Goal: Use online tool/utility: Use online tool/utility

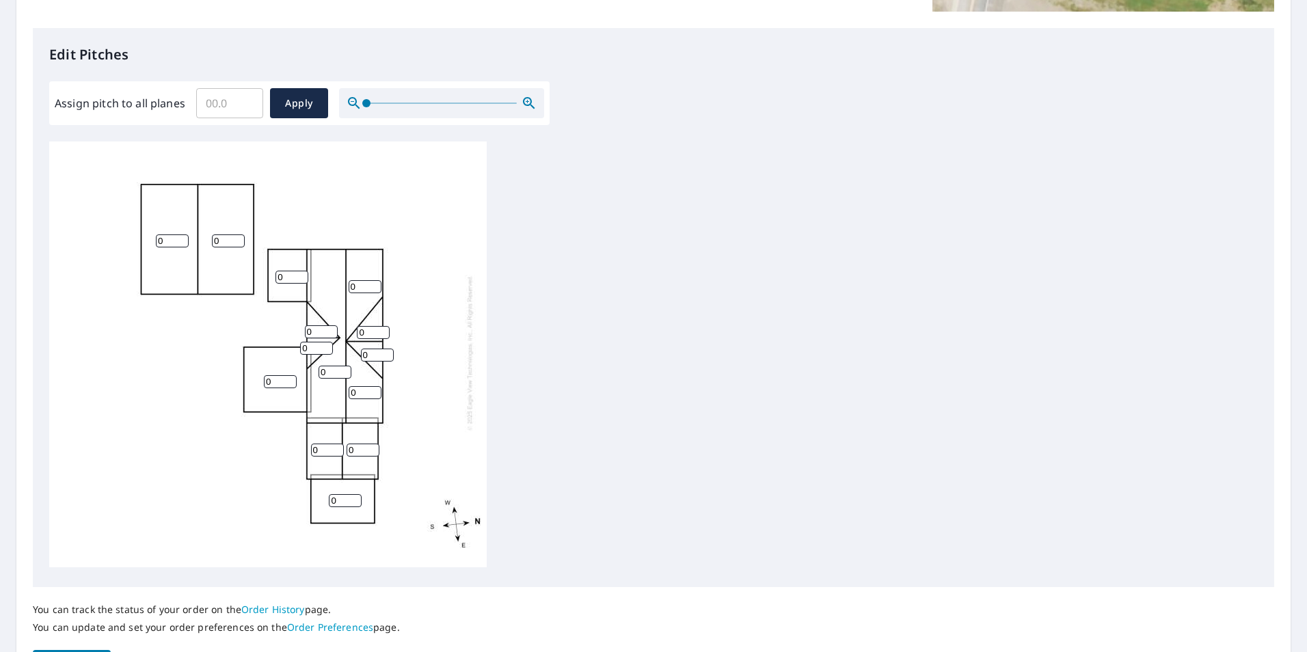
scroll to position [342, 0]
drag, startPoint x: 169, startPoint y: 228, endPoint x: 105, endPoint y: 230, distance: 63.6
click at [105, 230] on div "0 0 0 0 0 0 0 0 0 0 0 0 0 0" at bounding box center [268, 349] width 438 height 429
type input "6"
drag, startPoint x: 225, startPoint y: 232, endPoint x: 164, endPoint y: 233, distance: 60.9
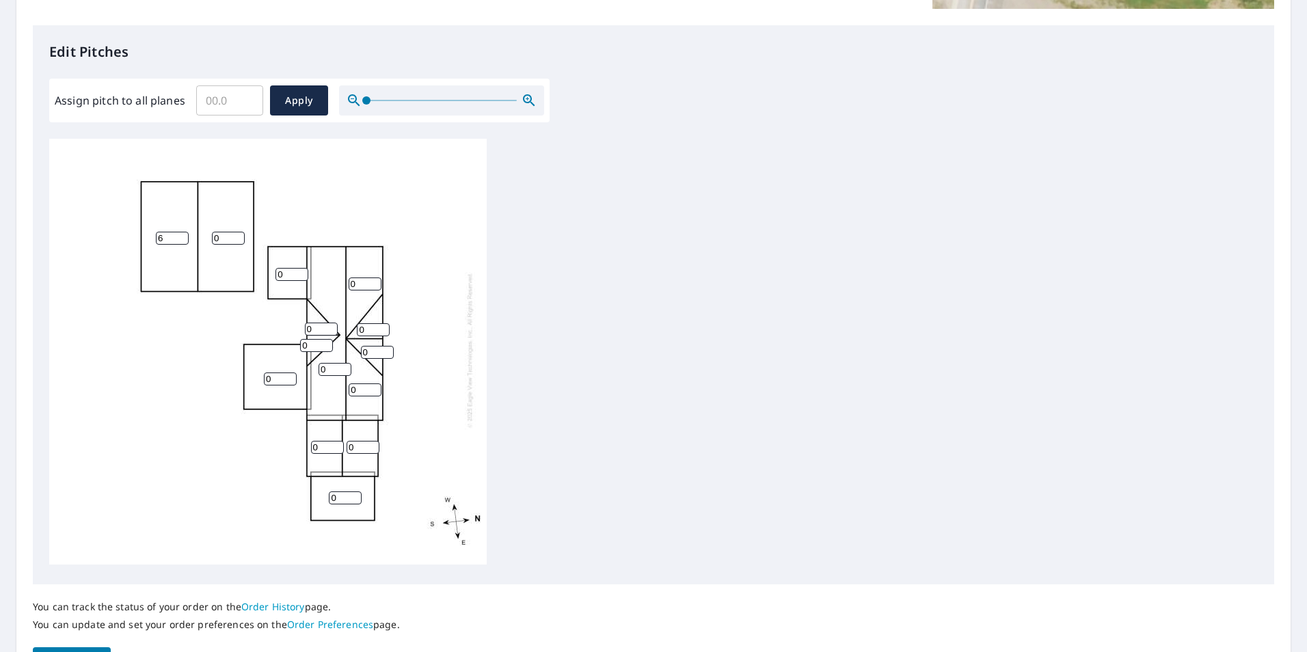
click at [164, 233] on div "6 0 0 0 0 0 0 0 0 0 0 0 0 0" at bounding box center [268, 349] width 438 height 429
type input "6"
drag, startPoint x: 286, startPoint y: 261, endPoint x: 239, endPoint y: 260, distance: 46.5
click at [239, 260] on div "6 6 0 0 0 0 0 0 0 0 0 0 0 0" at bounding box center [268, 349] width 438 height 429
type input "6"
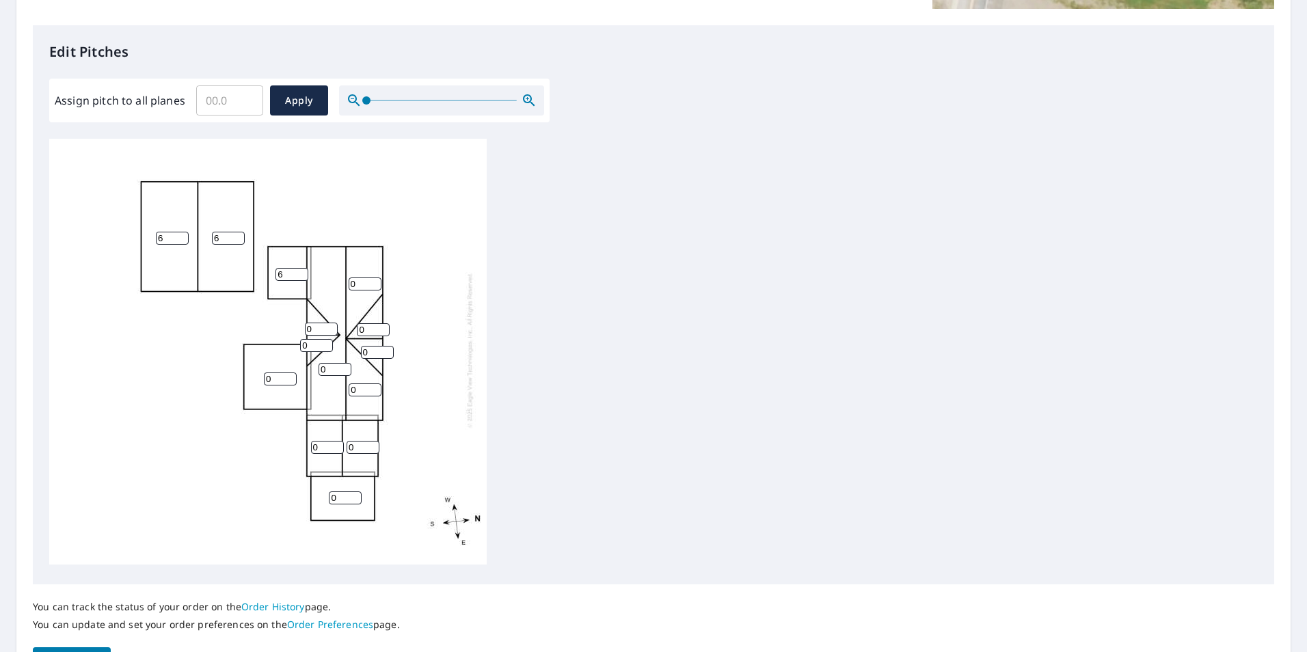
drag, startPoint x: 362, startPoint y: 269, endPoint x: 295, endPoint y: 269, distance: 67.0
click at [295, 269] on div "6 6 0 0 0 0 0 6 0 0 0 0 0 0" at bounding box center [268, 349] width 438 height 429
type input "12"
drag, startPoint x: 328, startPoint y: 354, endPoint x: 280, endPoint y: 352, distance: 48.6
click at [280, 352] on div "6 6 0 0 0 12 0 6 0 0 0 0 0 0" at bounding box center [268, 349] width 438 height 429
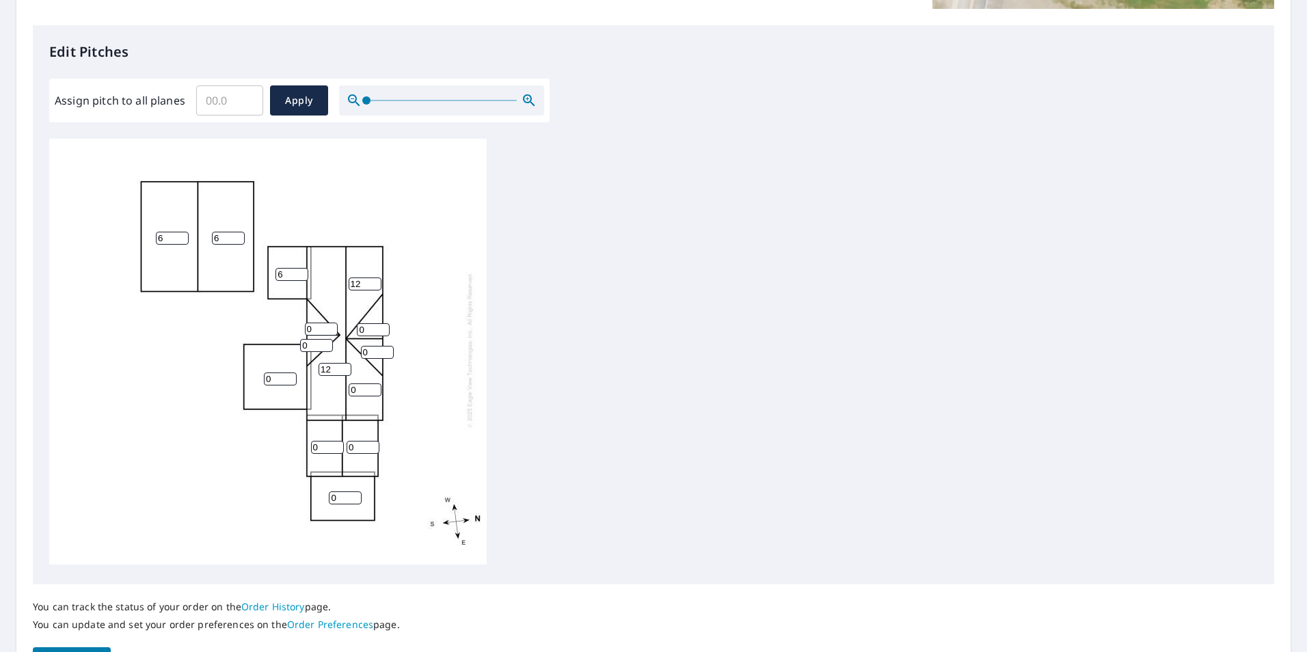
type input "12"
drag, startPoint x: 358, startPoint y: 381, endPoint x: 309, endPoint y: 380, distance: 48.6
click at [309, 380] on div "6 6 12 0 0 12 0 6 0 0 0 0 0 0" at bounding box center [268, 349] width 438 height 429
type input "12"
drag, startPoint x: 317, startPoint y: 321, endPoint x: 262, endPoint y: 314, distance: 55.1
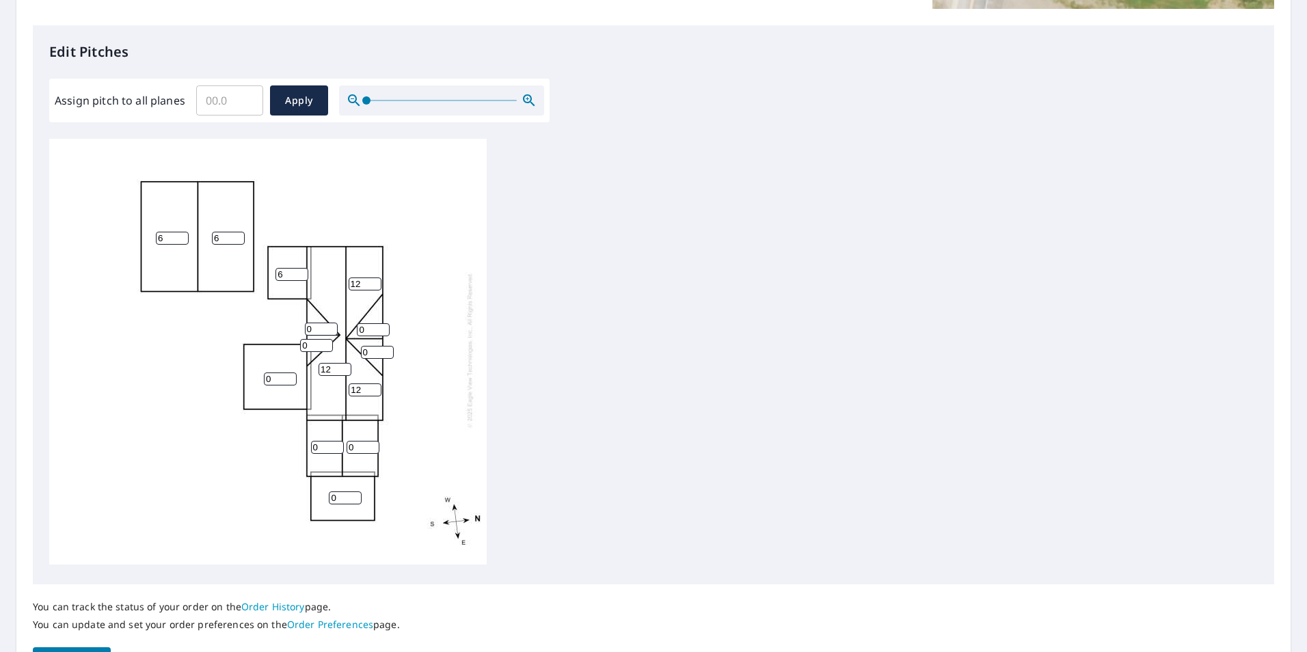
click at [262, 314] on div "6 6 12 0 0 12 12 6 0 0 0 0 0 0" at bounding box center [268, 349] width 438 height 429
type input "12"
drag, startPoint x: 310, startPoint y: 334, endPoint x: 281, endPoint y: 334, distance: 28.7
click at [281, 334] on div "6 6 12 0 0 12 12 6 0 0 0 0 12 0" at bounding box center [268, 349] width 438 height 429
type input "12"
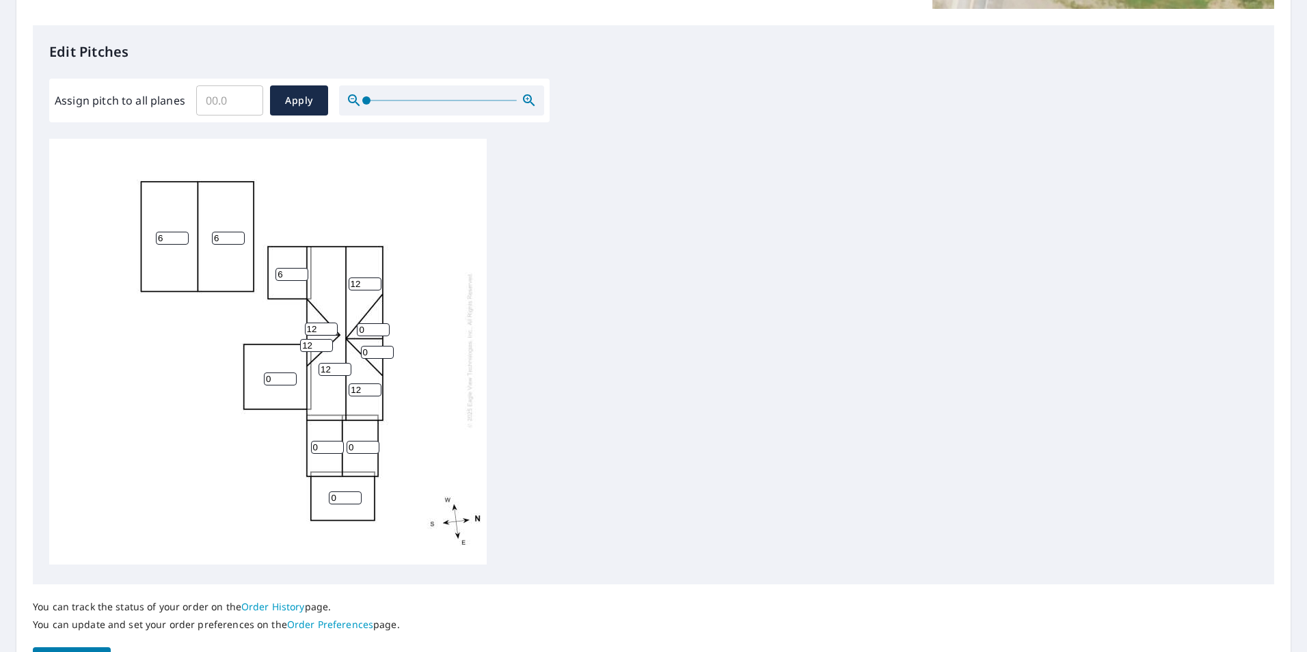
drag, startPoint x: 365, startPoint y: 319, endPoint x: 336, endPoint y: 321, distance: 28.7
click at [336, 321] on div "6 6 12 0 0 12 12 6 0 0 0 0 12 12" at bounding box center [268, 349] width 438 height 429
type input "12"
drag, startPoint x: 370, startPoint y: 340, endPoint x: 337, endPoint y: 340, distance: 32.8
click at [337, 340] on div "6 6 12 0 0 12 12 6 0 0 12 0 12 12" at bounding box center [268, 349] width 438 height 429
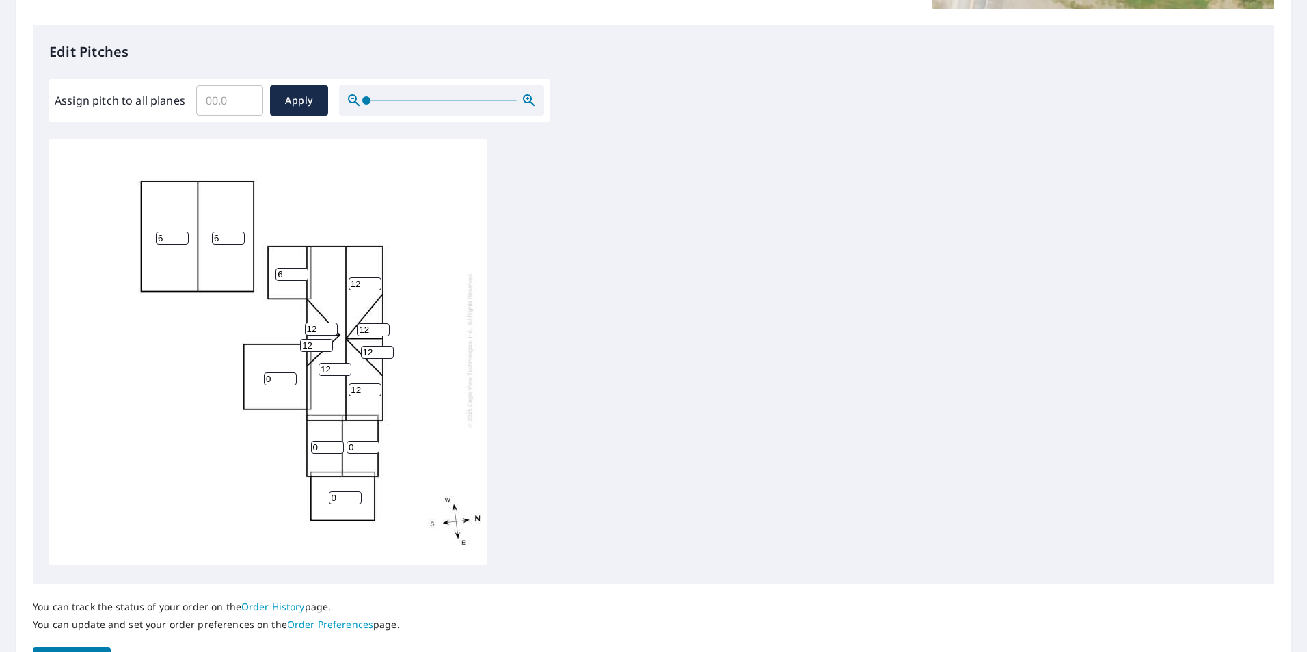
type input "12"
drag, startPoint x: 327, startPoint y: 437, endPoint x: 265, endPoint y: 436, distance: 62.2
click at [265, 436] on div "6 6 12 0 0 12 12 6 0 0 12 12 12 12" at bounding box center [268, 349] width 438 height 429
type input "4"
drag, startPoint x: 360, startPoint y: 438, endPoint x: 317, endPoint y: 444, distance: 44.1
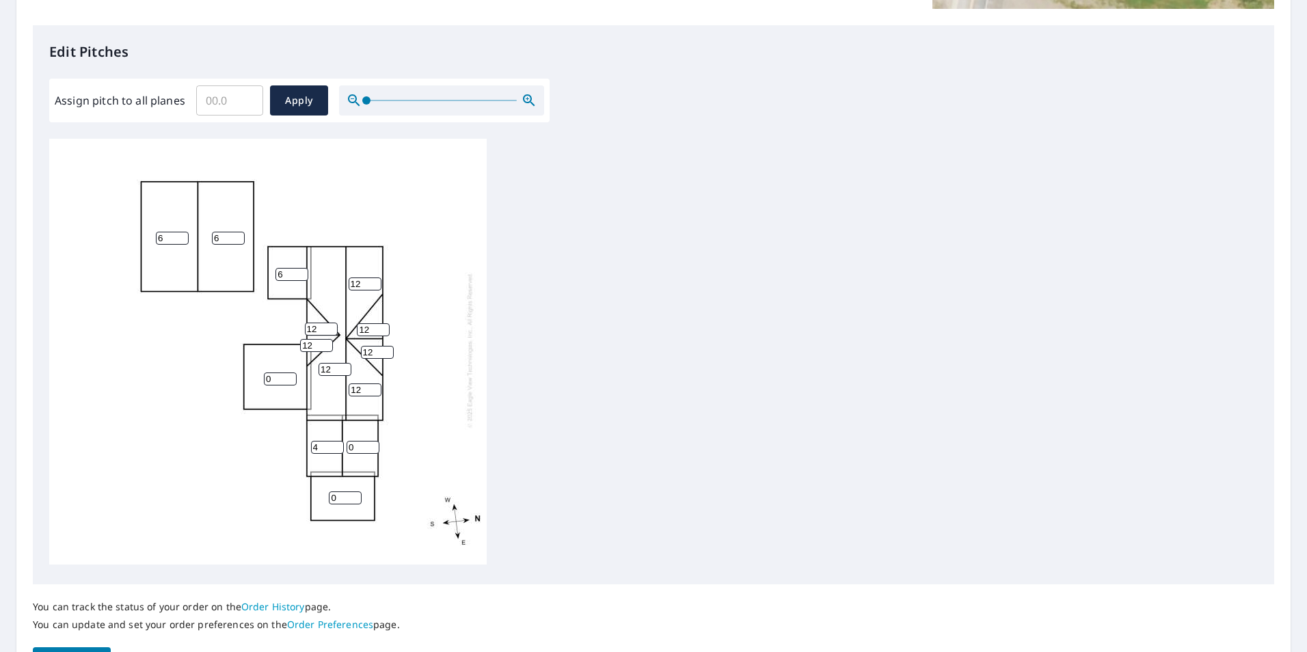
click at [317, 444] on div "6 6 12 0 0 12 12 6 0 4 12 12 12 12" at bounding box center [268, 349] width 438 height 429
type input "4"
drag, startPoint x: 343, startPoint y: 485, endPoint x: 301, endPoint y: 482, distance: 42.5
click at [301, 485] on div "6 6 12 0 0 12 12 6 4 4 12 12 12 12" at bounding box center [268, 349] width 438 height 429
type input "4"
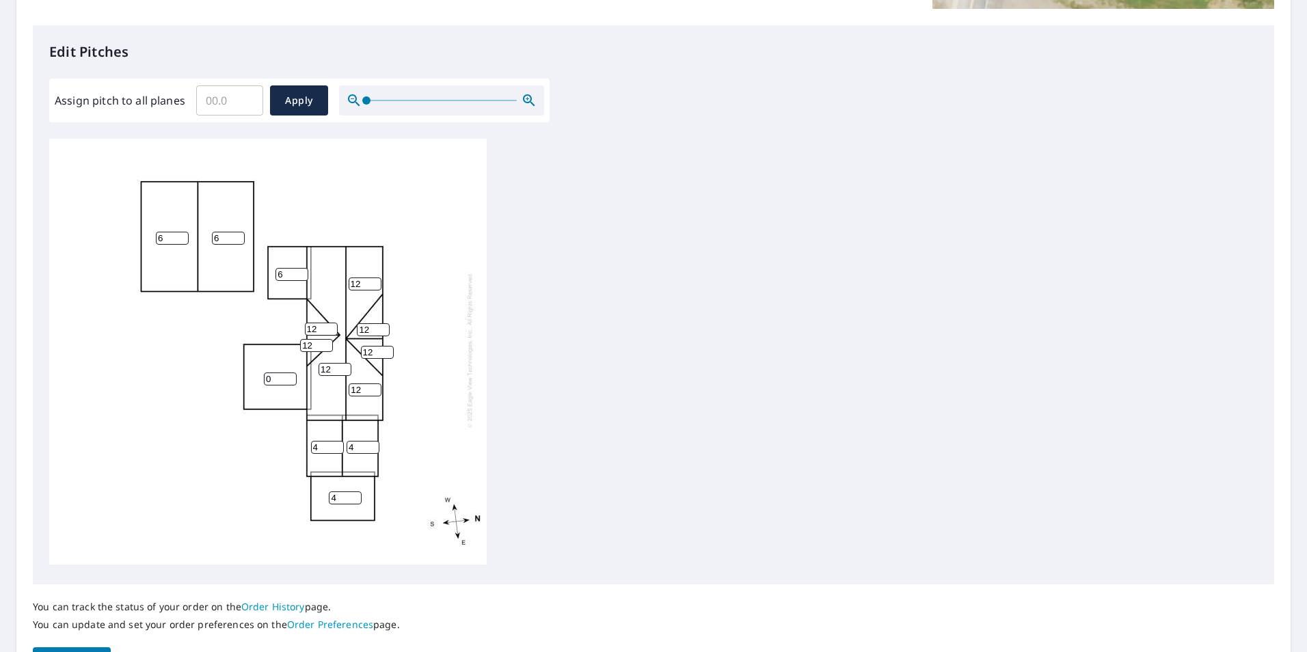
drag, startPoint x: 274, startPoint y: 373, endPoint x: 217, endPoint y: 375, distance: 56.8
click at [217, 375] on div "6 6 12 0 4 12 12 6 4 4 12 12 12 12" at bounding box center [268, 349] width 438 height 429
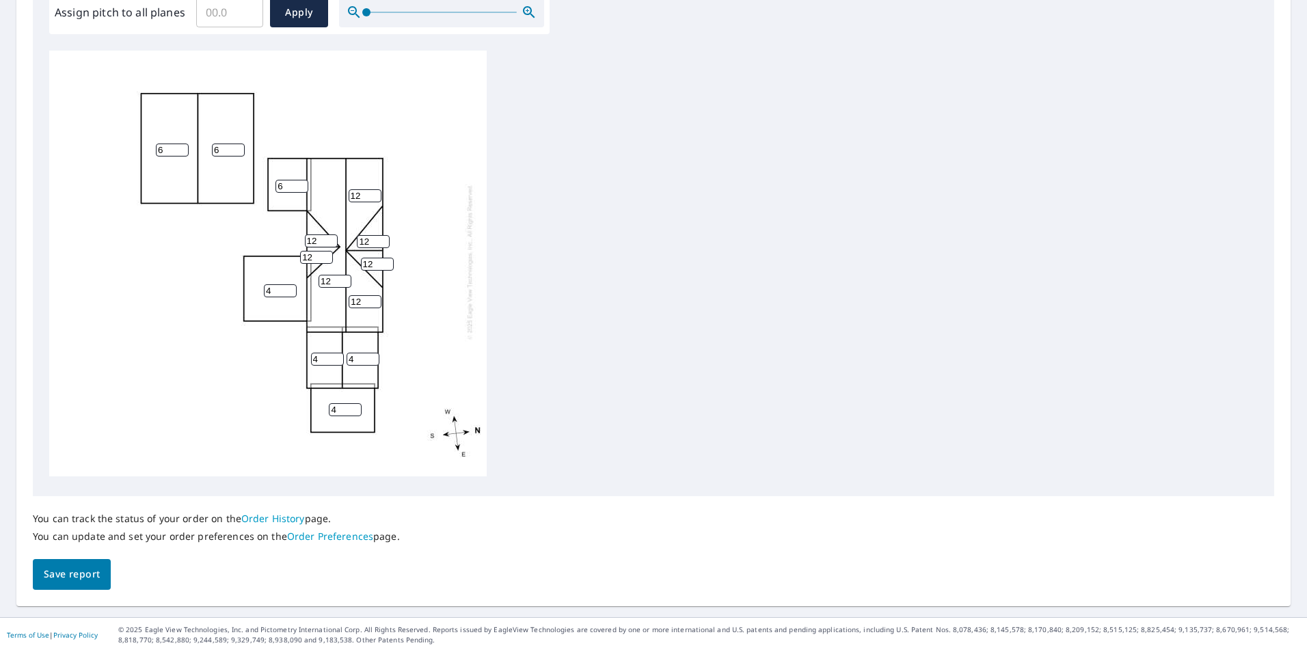
type input "4"
click at [79, 569] on span "Save report" at bounding box center [72, 574] width 56 height 17
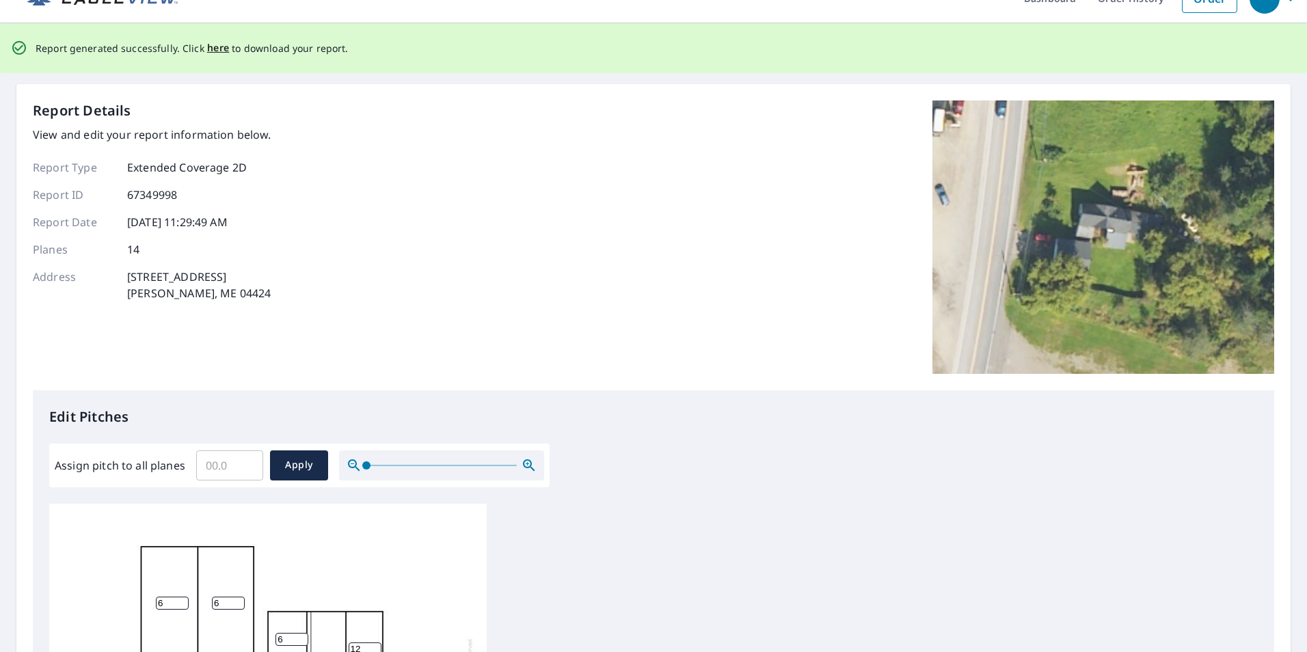
scroll to position [0, 0]
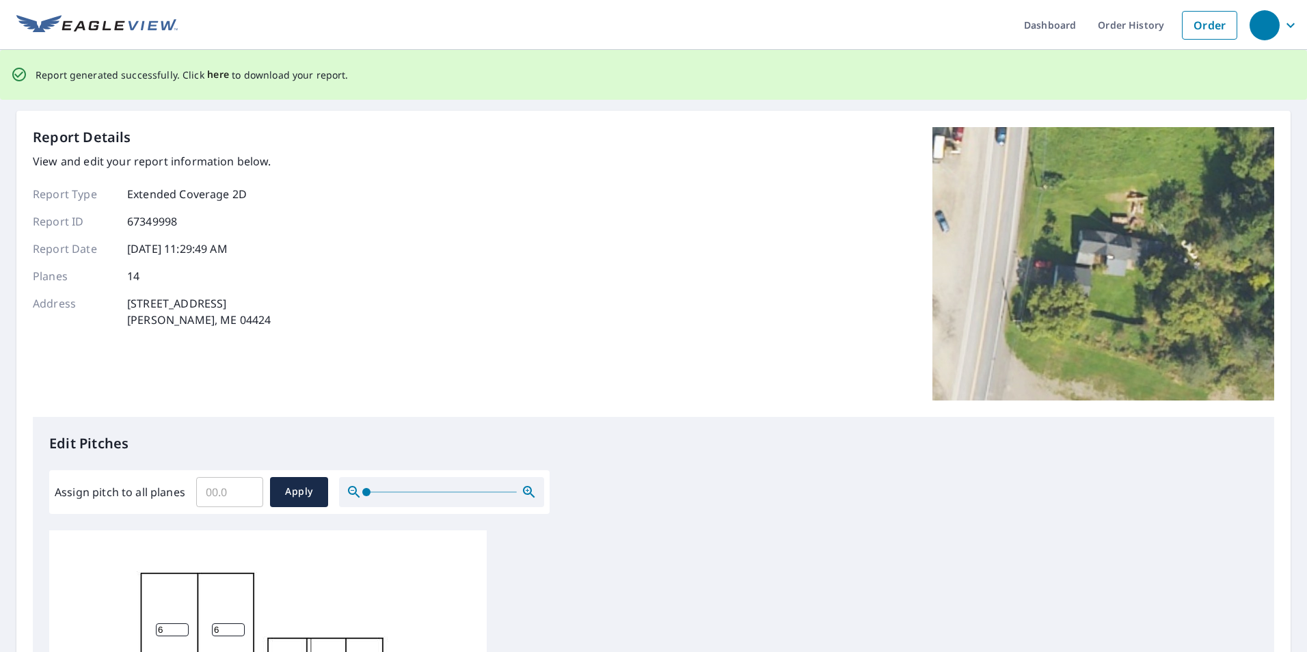
click at [215, 77] on span "here" at bounding box center [218, 74] width 23 height 17
